Goal: Book appointment/travel/reservation

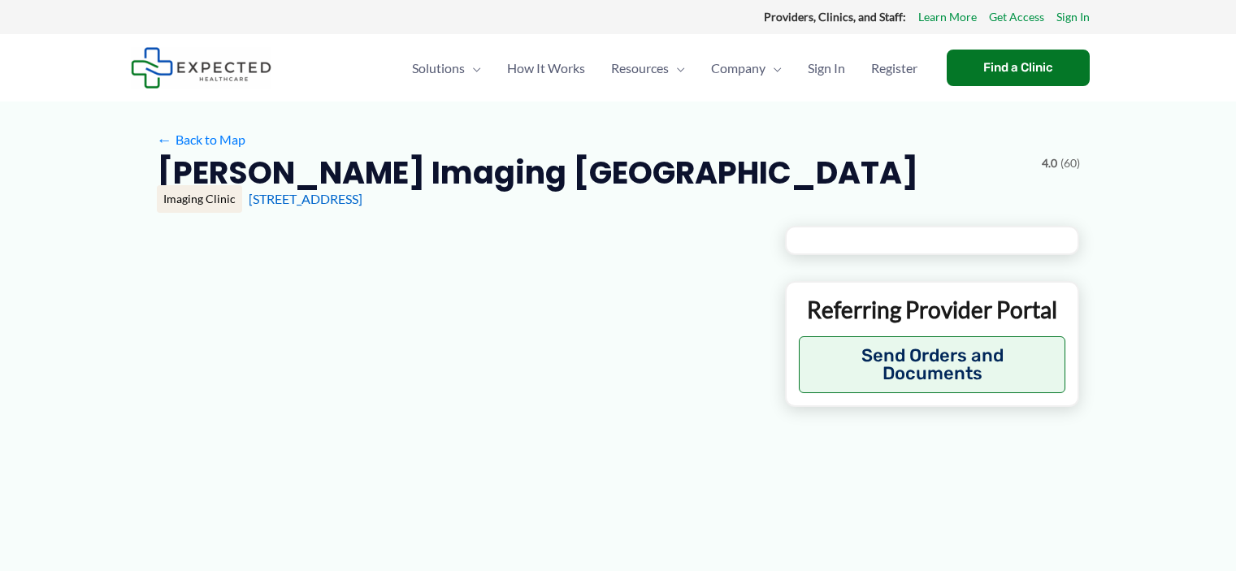
type input "**********"
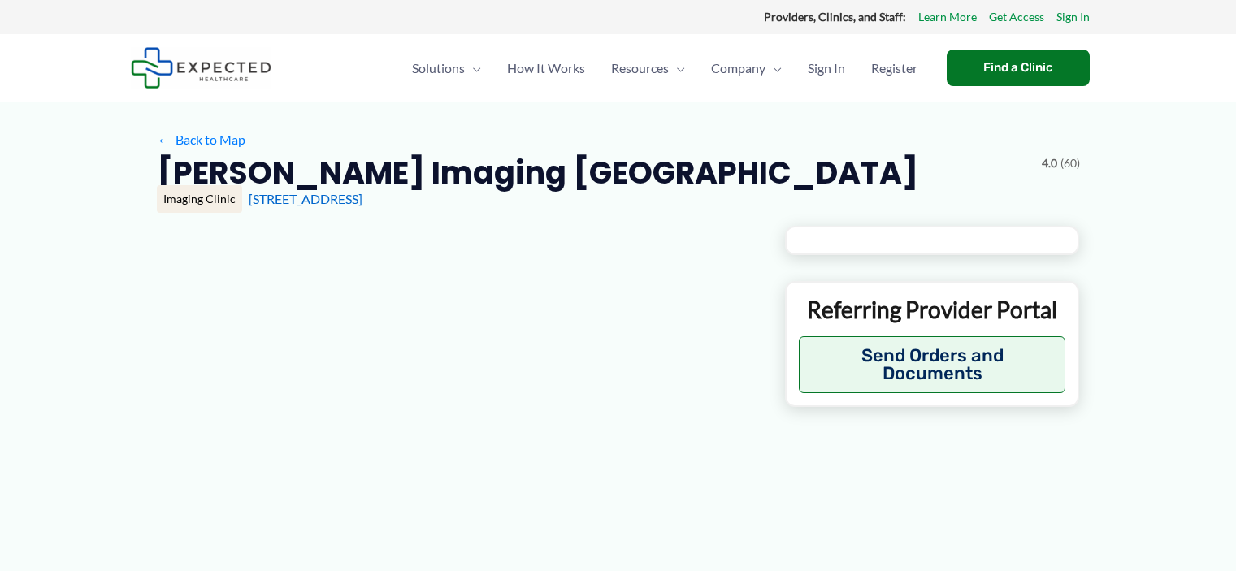
type input "**********"
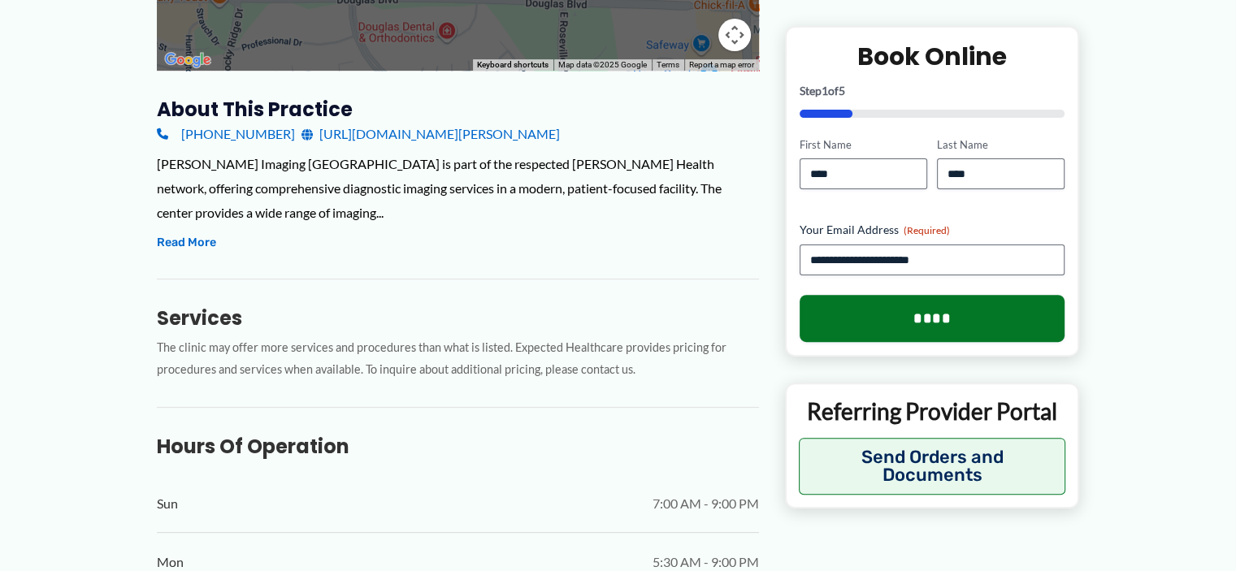
scroll to position [569, 0]
